Goal: Communication & Community: Answer question/provide support

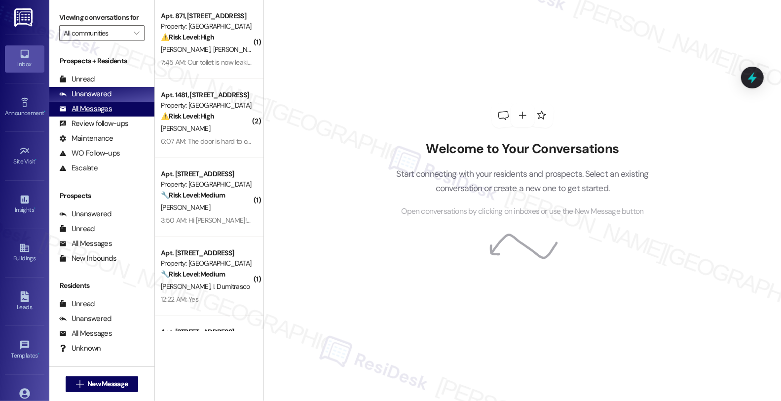
click at [109, 114] on div "All Messages" at bounding box center [85, 109] width 53 height 10
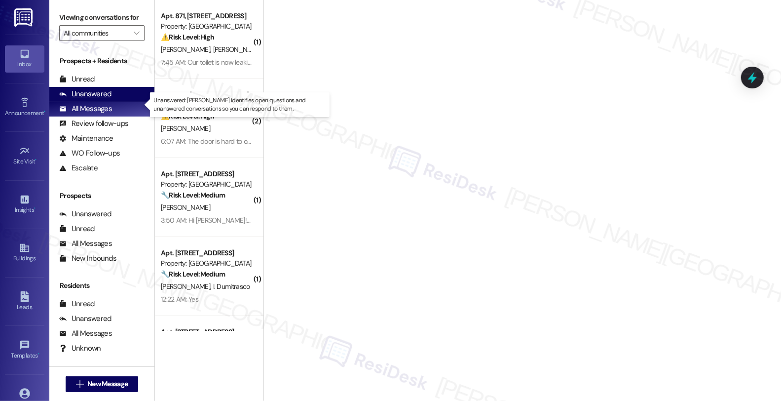
click at [101, 99] on div "Unanswered" at bounding box center [85, 94] width 52 height 10
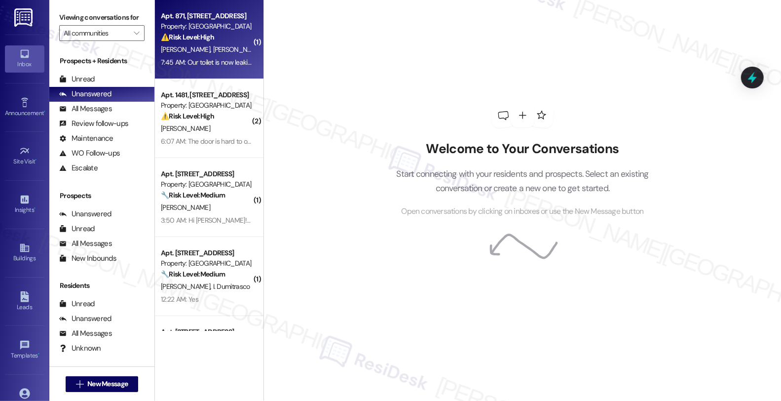
click at [213, 53] on span "[PERSON_NAME]" at bounding box center [237, 49] width 49 height 9
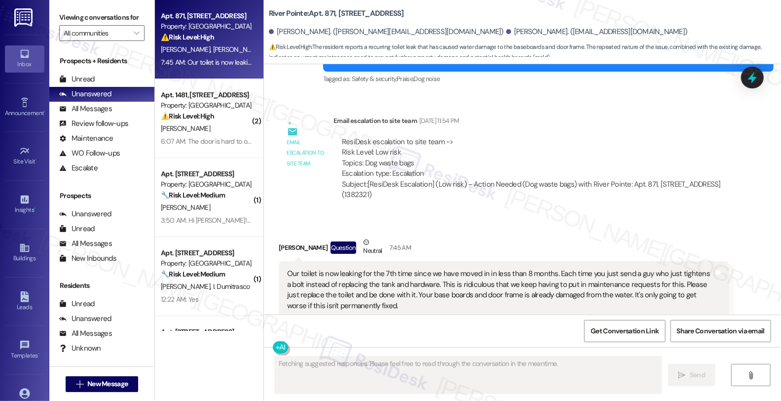
scroll to position [5126, 0]
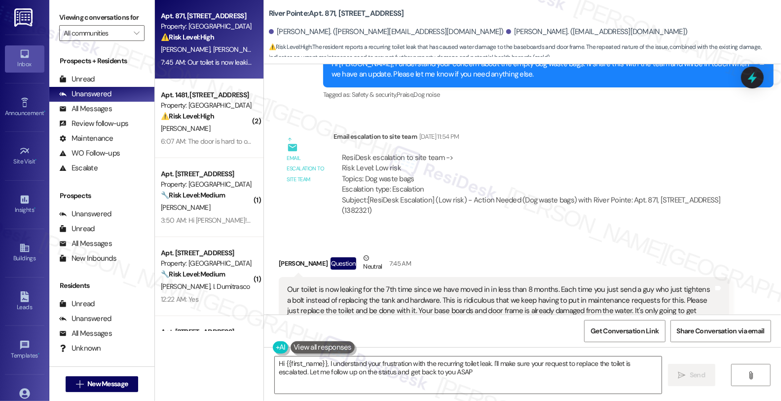
type textarea "Hi {{first_name}}, I understand your frustration with the recurring toilet leak…"
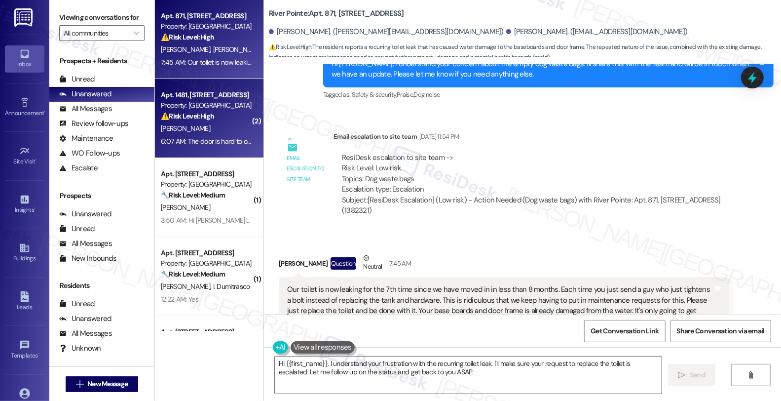
click at [216, 119] on div "⚠️ Risk Level: High The resident indicated that the work order was not complete…" at bounding box center [206, 116] width 91 height 10
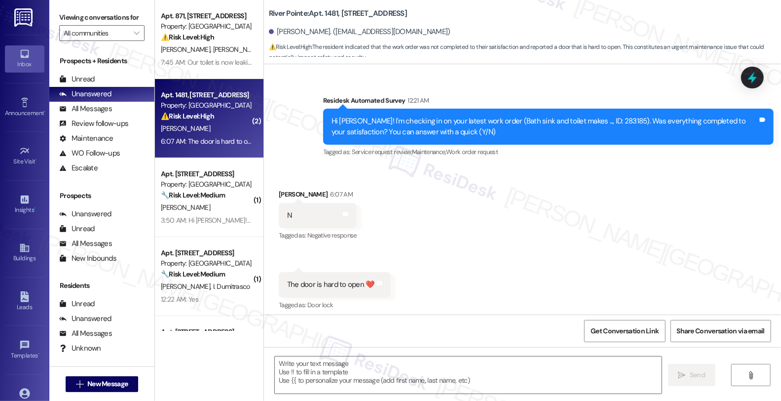
scroll to position [466, 0]
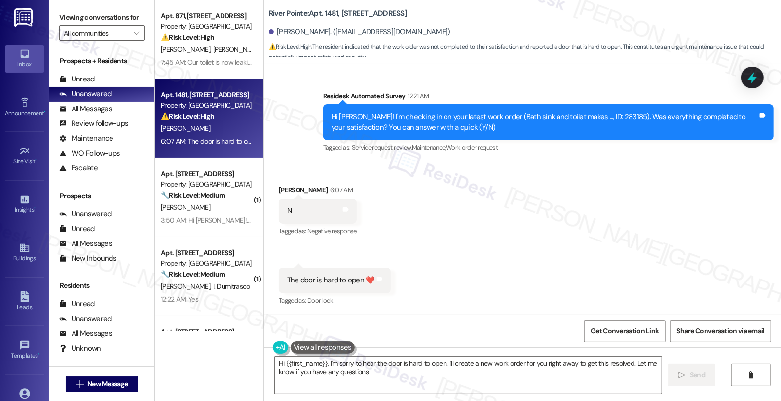
type textarea "Hi {{first_name}}, I'm sorry to hear the door is hard to open. I'll create a ne…"
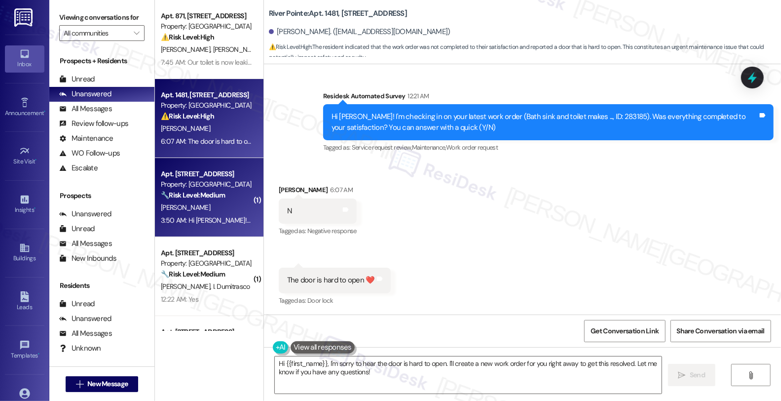
click at [235, 199] on div "🔧 Risk Level: Medium The resident is following up on a previously reported AC i…" at bounding box center [206, 195] width 91 height 10
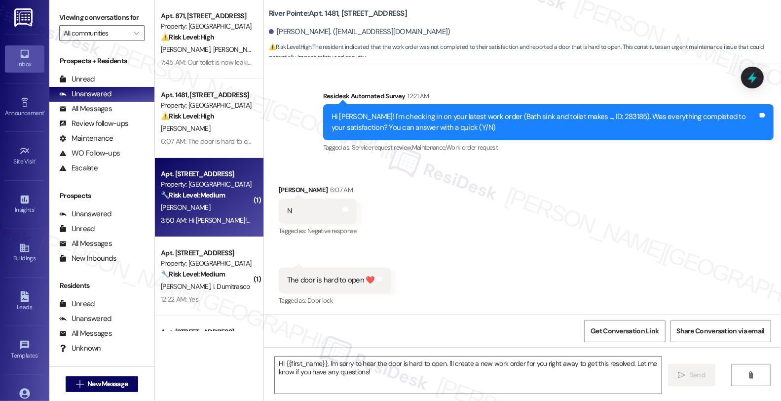
type textarea "Fetching suggested responses. Please feel free to read through the conversation…"
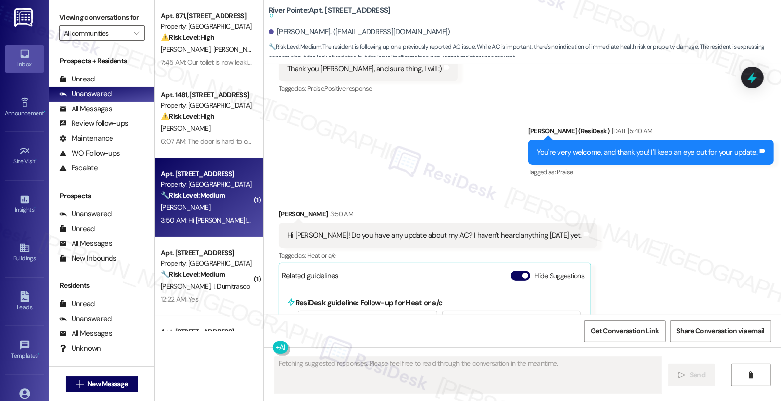
scroll to position [7197, 0]
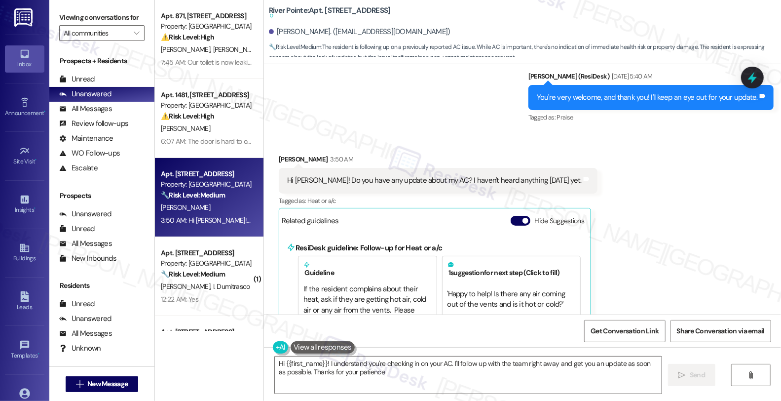
type textarea "Hi {{first_name}}! I understand you're checking in on your AC. I'll follow up w…"
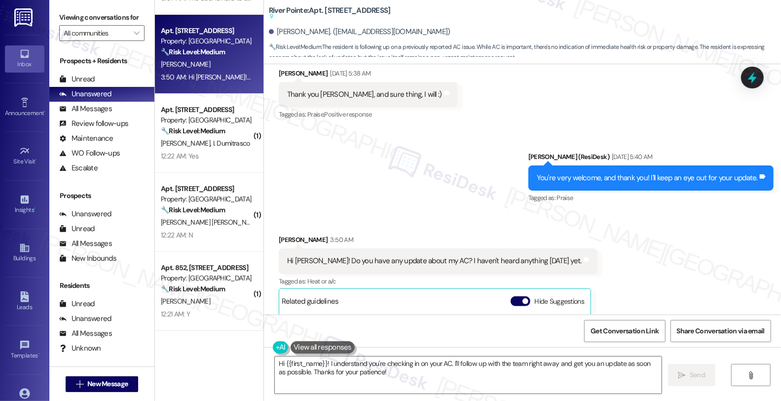
scroll to position [7033, 0]
